Goal: Check status: Check status

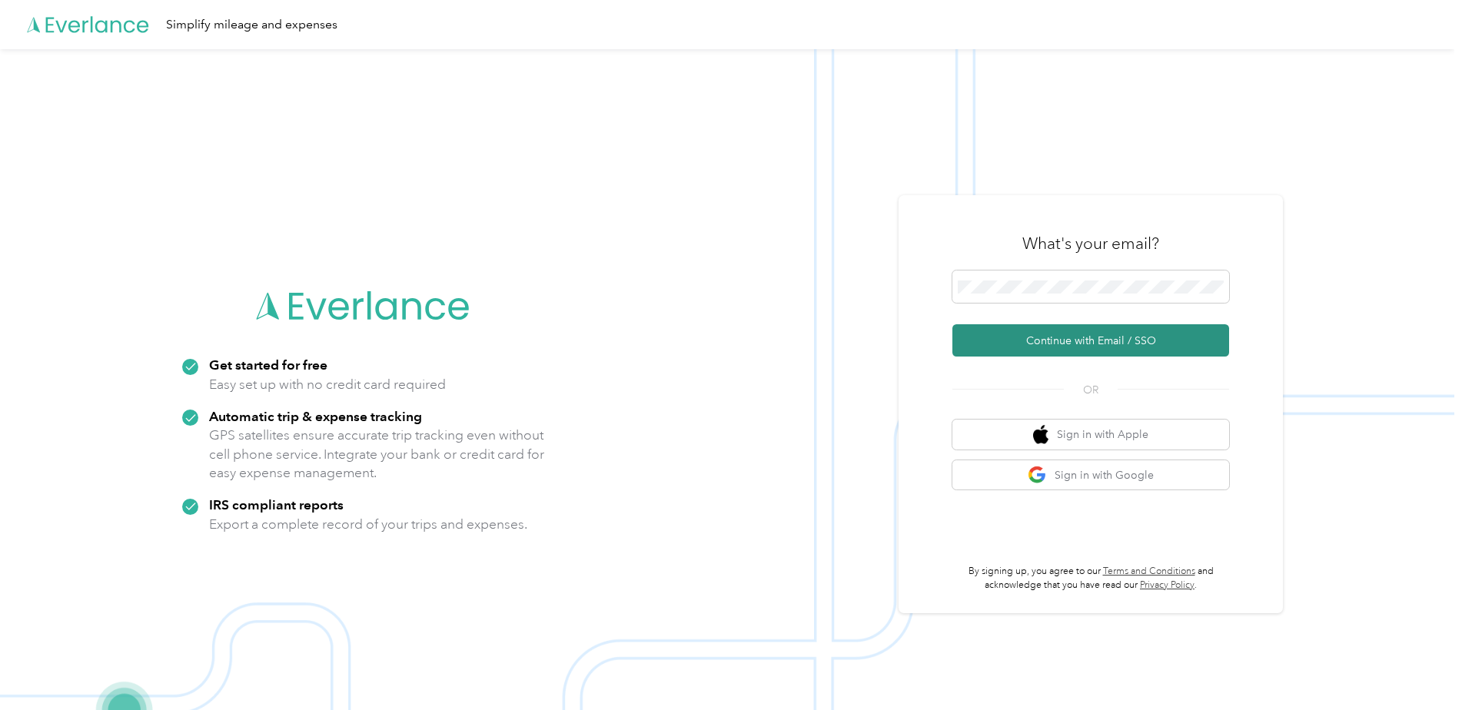
click at [1066, 348] on button "Continue with Email / SSO" at bounding box center [1090, 340] width 277 height 32
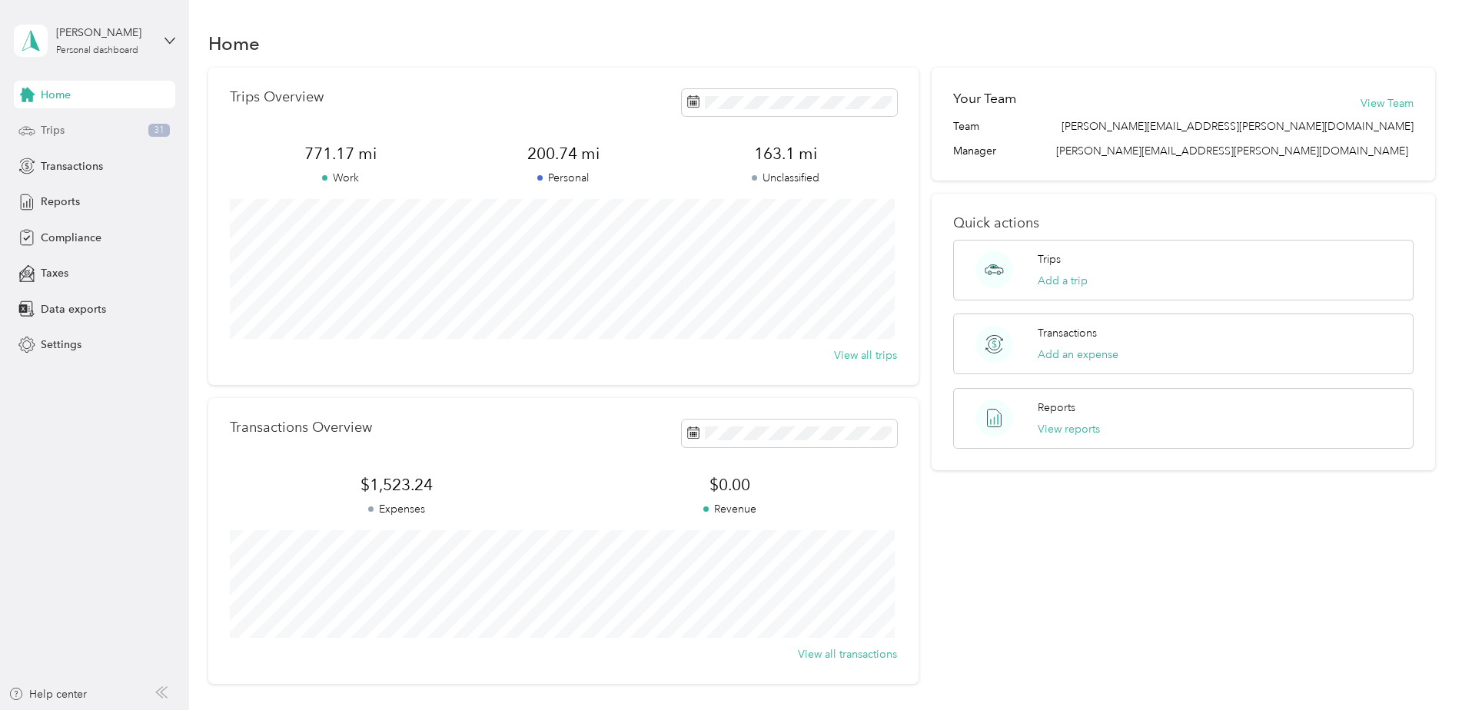
click at [117, 124] on div "Trips 31" at bounding box center [94, 131] width 161 height 28
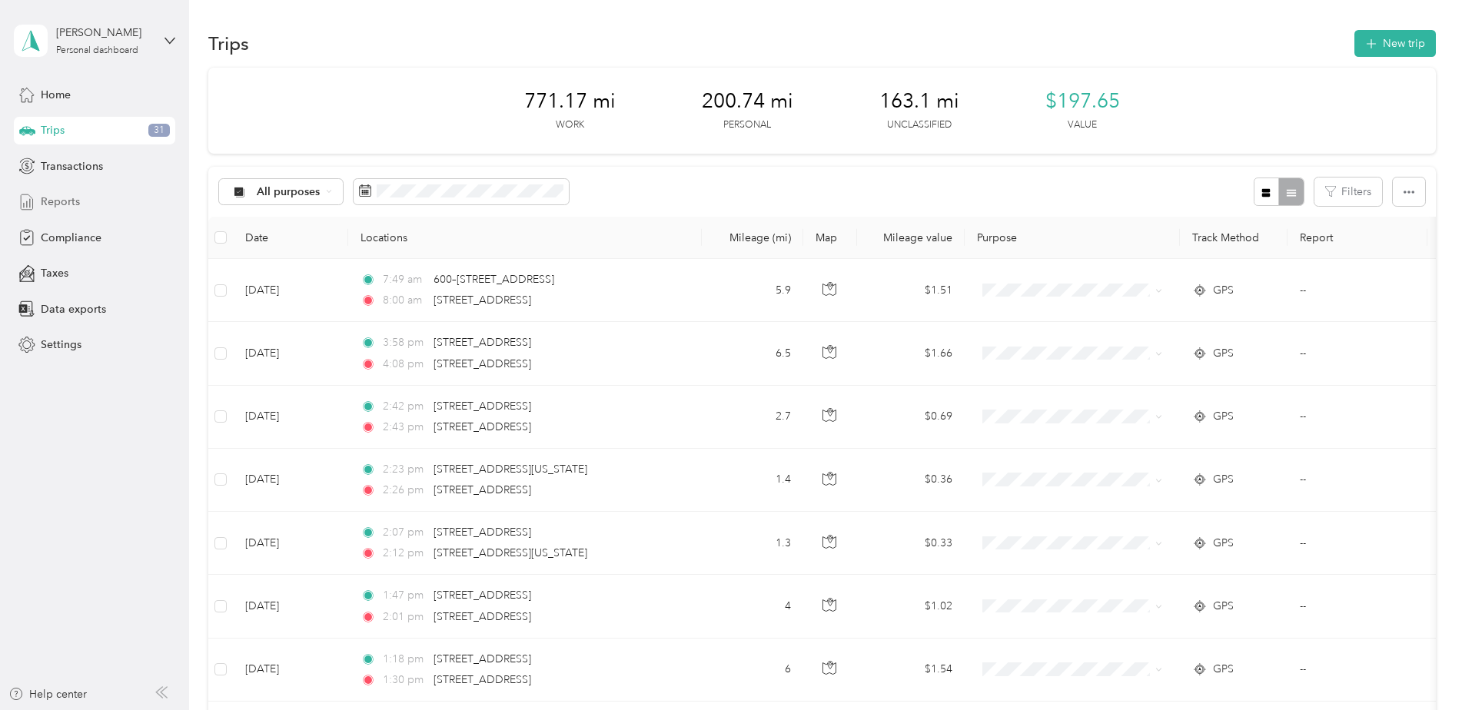
click at [89, 206] on div "Reports" at bounding box center [94, 202] width 161 height 28
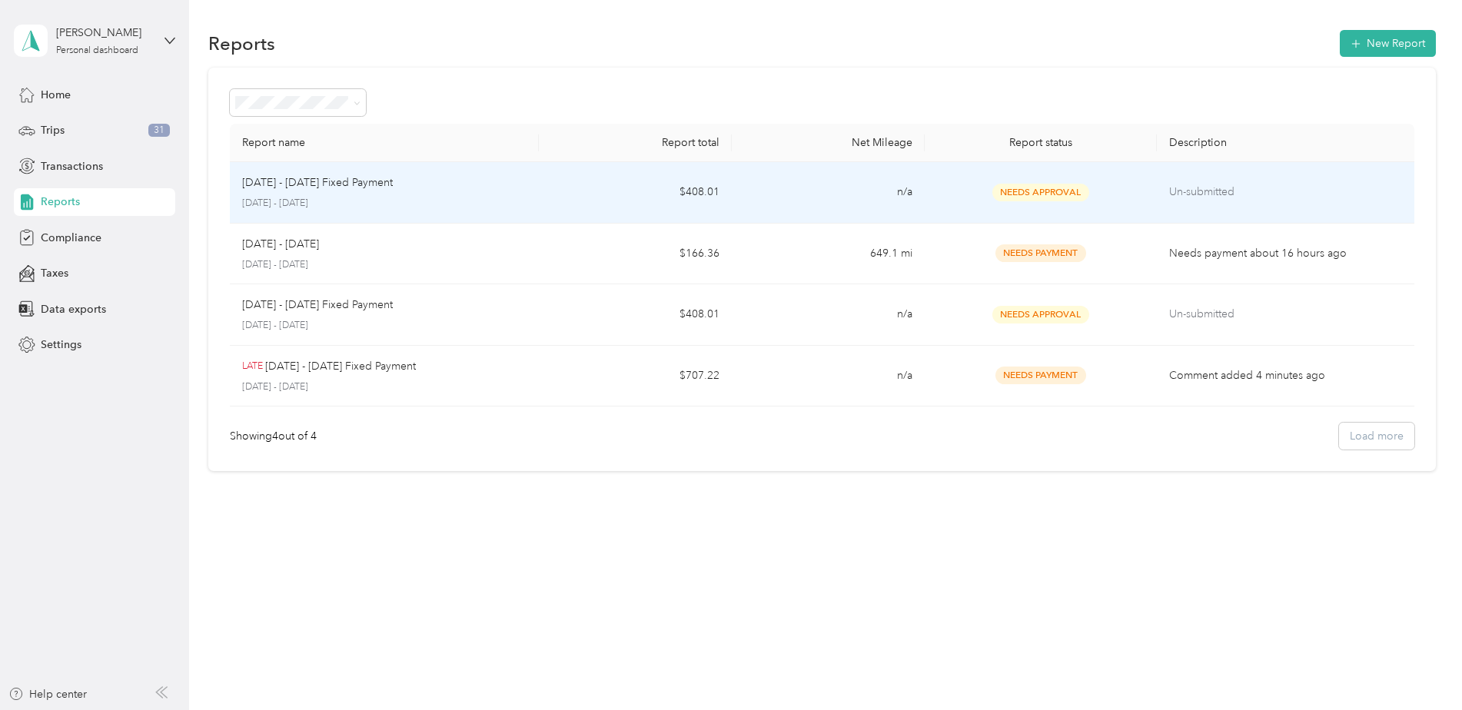
click at [527, 200] on p "September 1 - 30, 2025" at bounding box center [384, 204] width 284 height 14
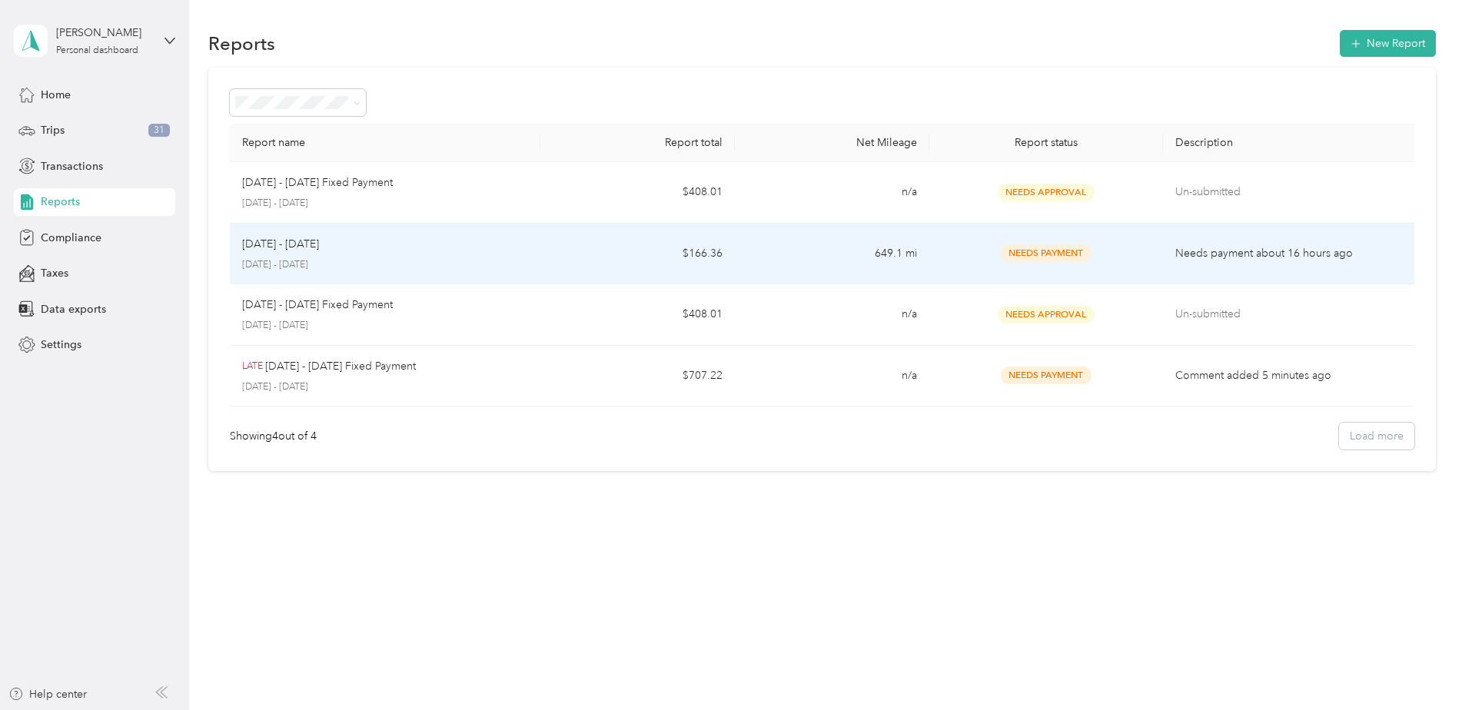
click at [1026, 254] on span "Needs Payment" at bounding box center [1046, 253] width 91 height 18
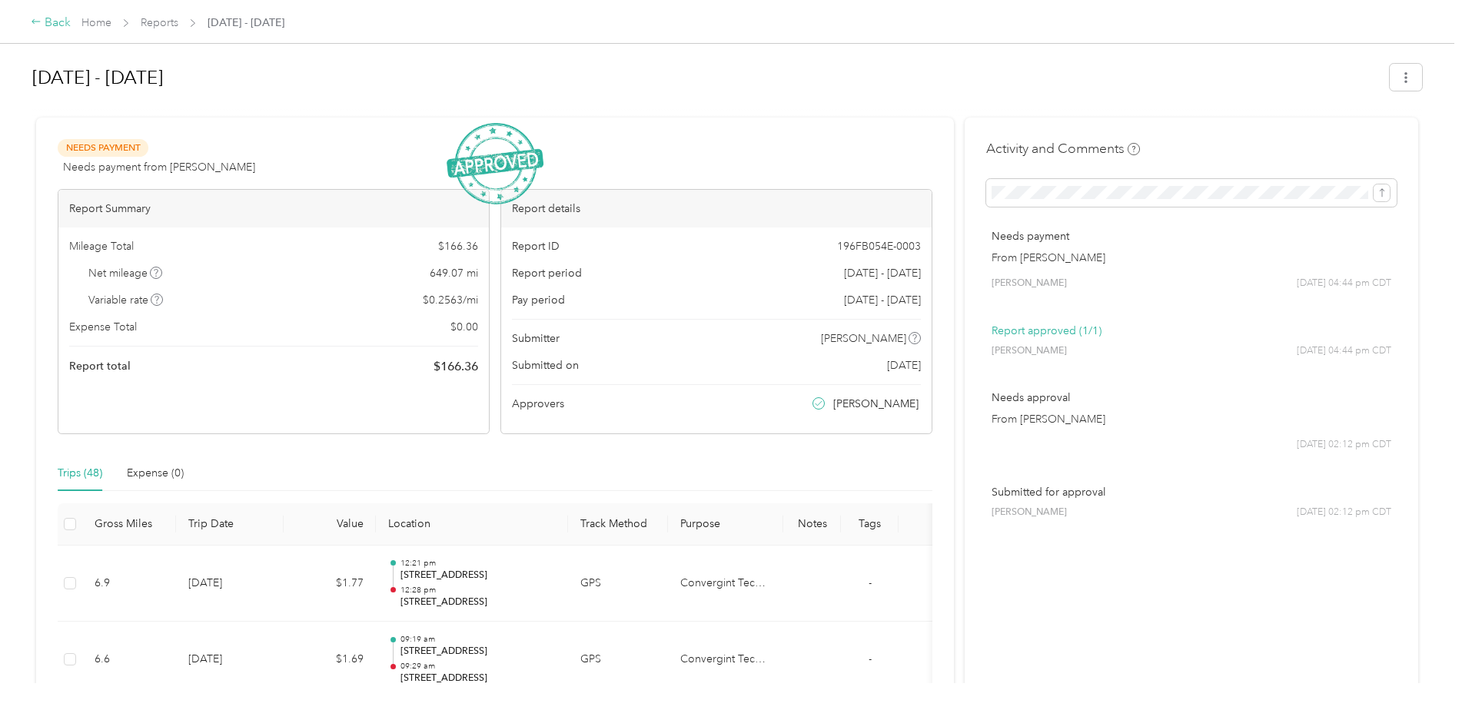
click at [63, 21] on div "Back" at bounding box center [51, 23] width 40 height 18
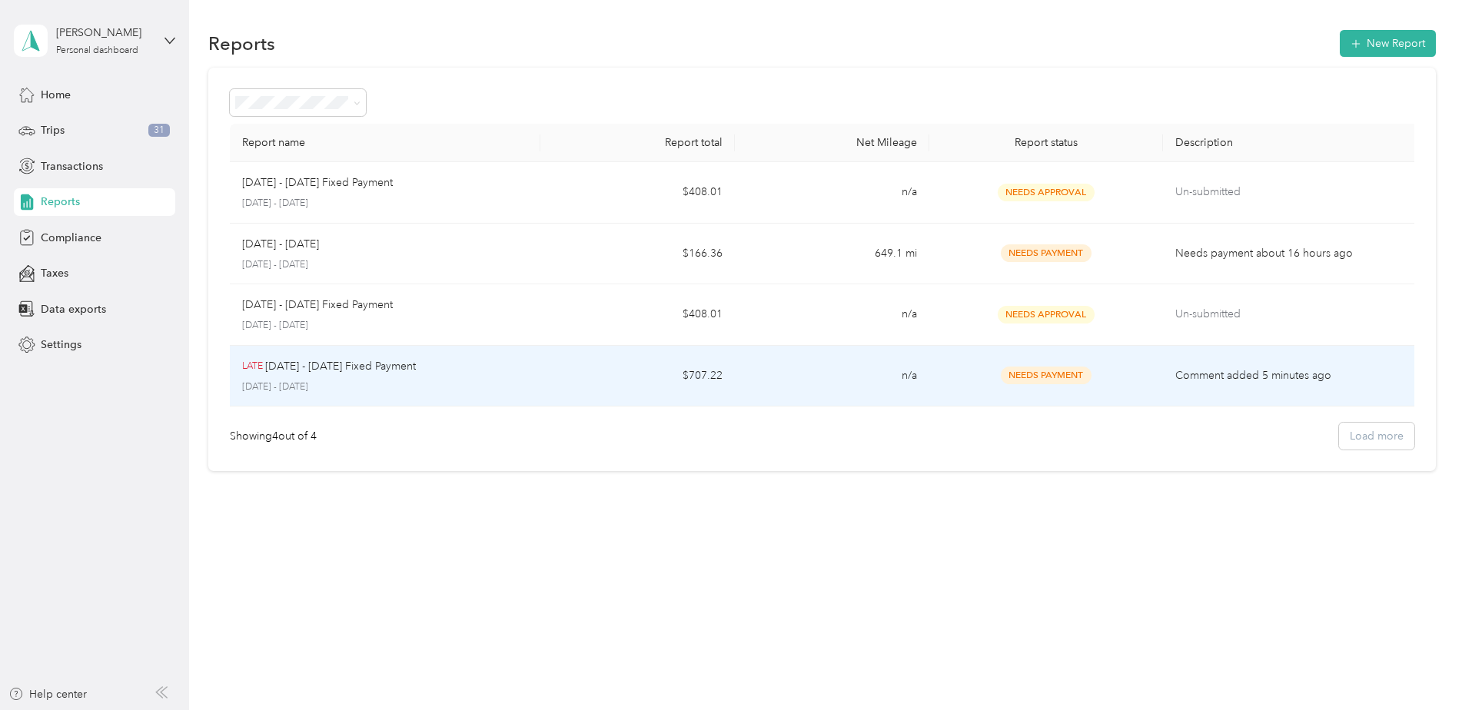
click at [1092, 391] on td "Needs Payment" at bounding box center [1045, 377] width 233 height 62
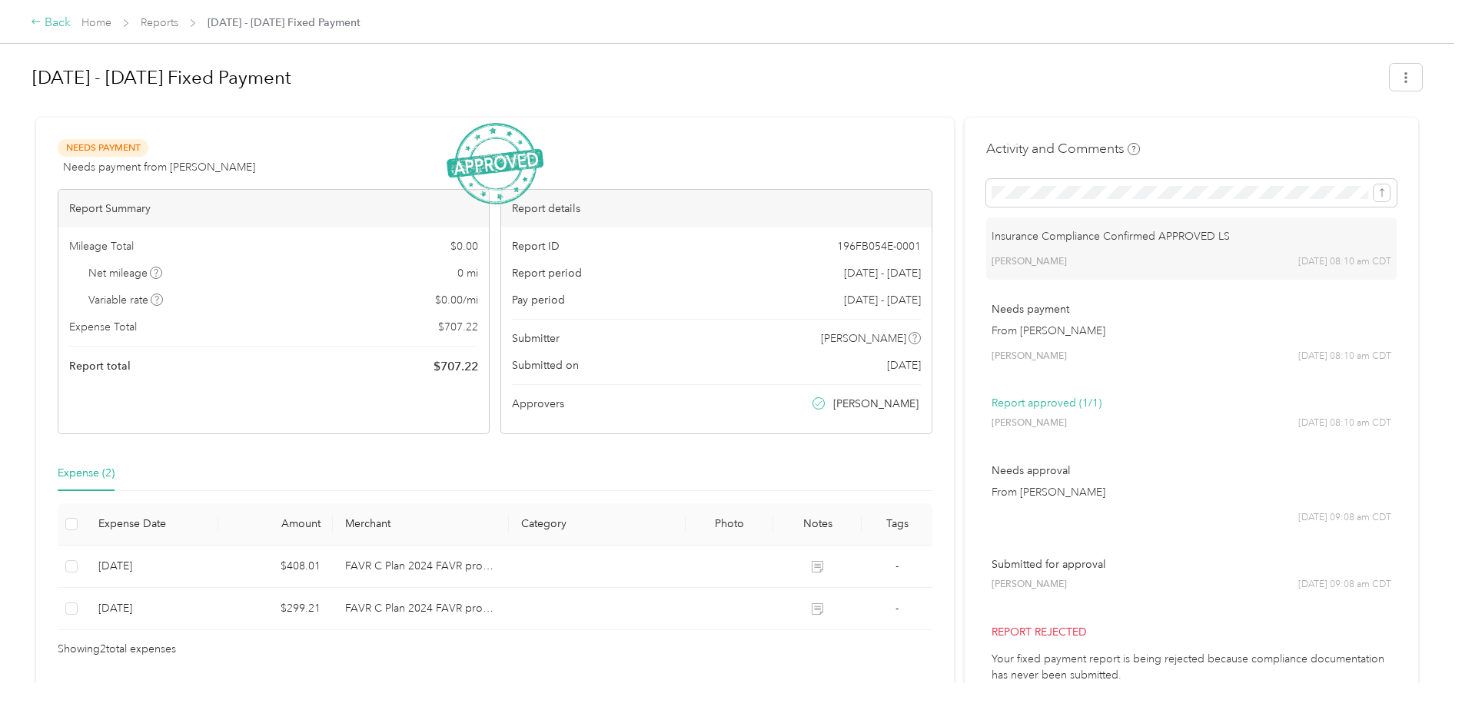
click at [41, 27] on icon at bounding box center [36, 21] width 11 height 11
